Goal: Transaction & Acquisition: Purchase product/service

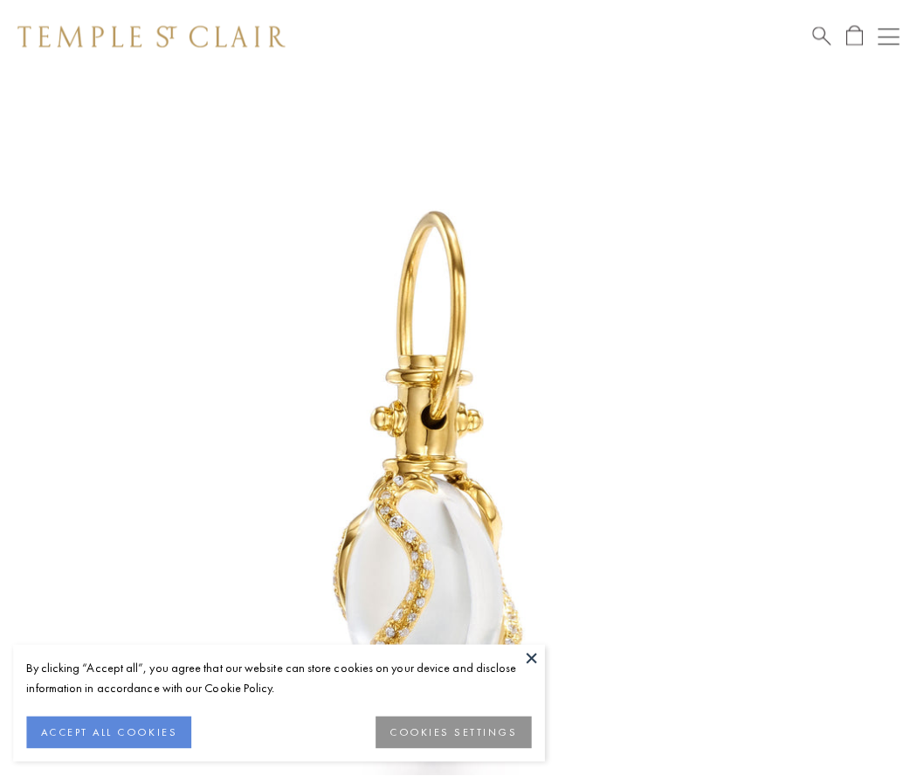
scroll to position [38, 0]
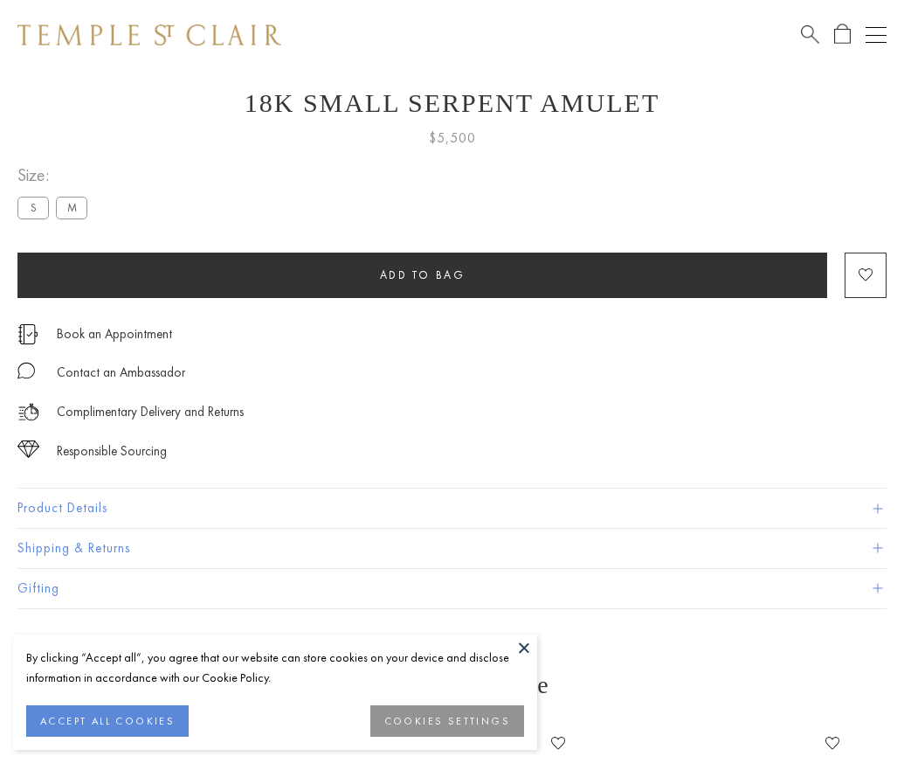
click at [422, 274] on span "Add to bag" at bounding box center [423, 274] width 86 height 15
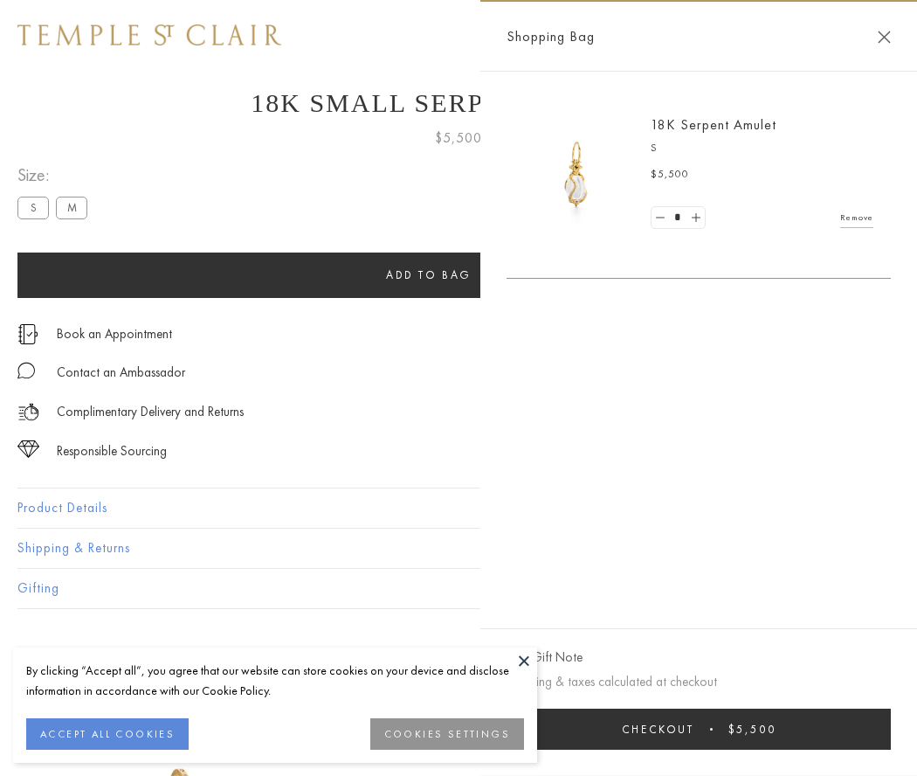
click at [694, 729] on span "Checkout" at bounding box center [658, 729] width 73 height 15
